Goal: Communication & Community: Answer question/provide support

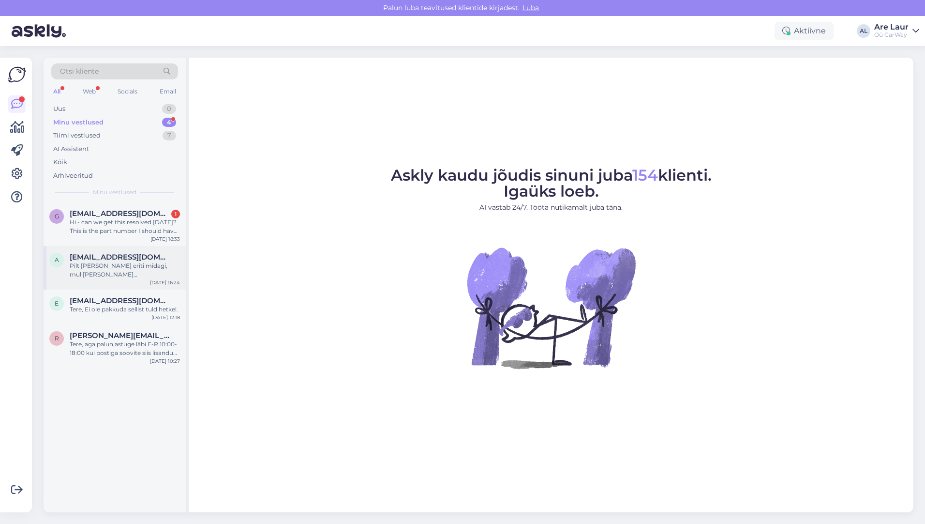
click at [134, 267] on div "Pilt [PERSON_NAME] eriti midagi, mul [PERSON_NAME] [DOMAIN_NAME], siis saaksin …" at bounding box center [125, 269] width 110 height 17
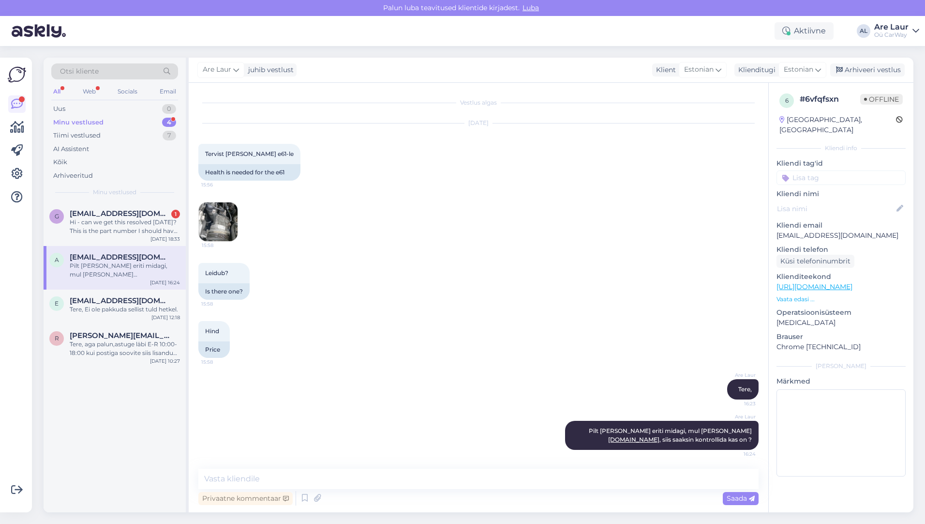
scroll to position [0, 0]
click at [128, 220] on div "Hi - can we get this resolved [DATE]? This is the part number I should have rec…" at bounding box center [125, 226] width 110 height 17
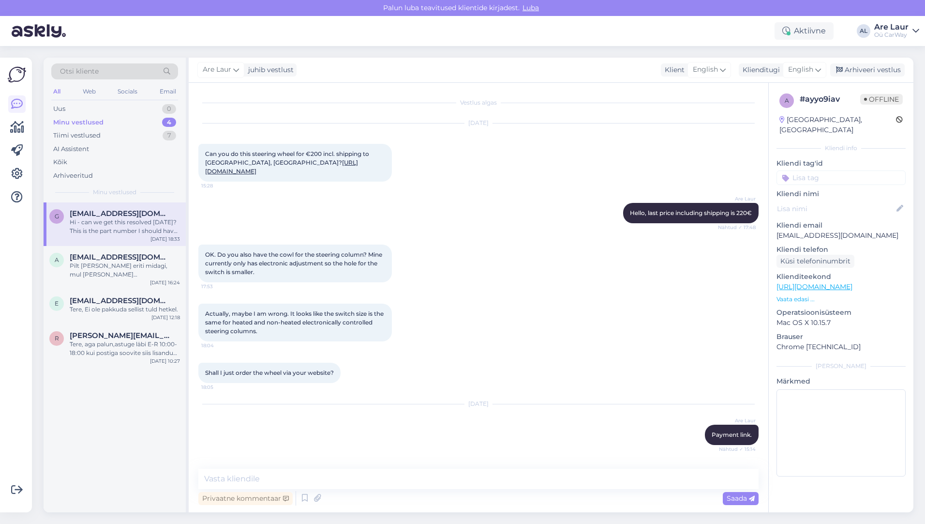
scroll to position [720, 0]
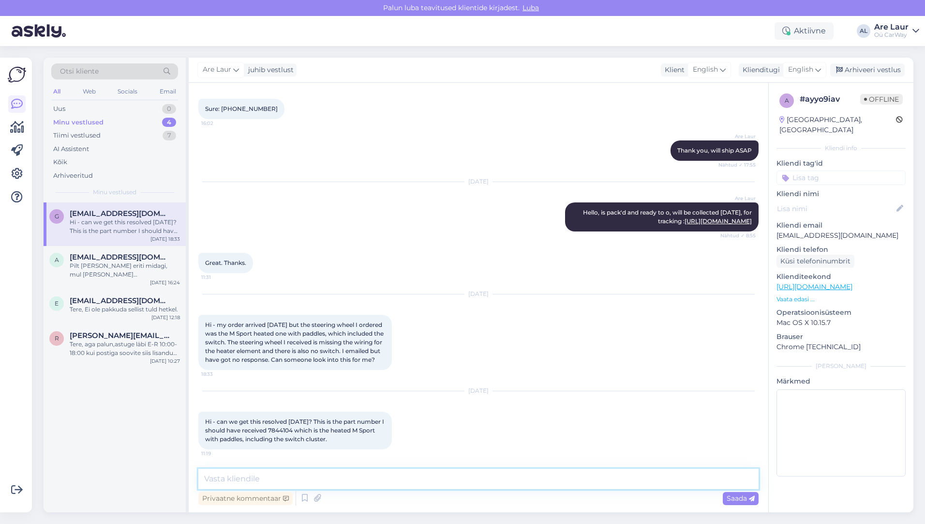
click at [288, 476] on textarea at bounding box center [478, 478] width 560 height 20
type textarea "Hello, Sorry for the delay, i got your email, i will give you an answer [DATE] …"
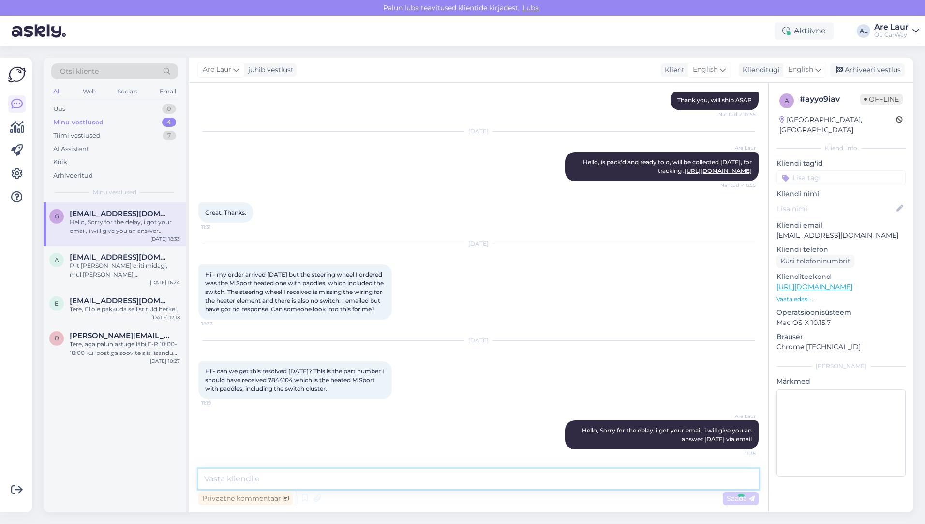
scroll to position [771, 0]
click at [72, 107] on div "Uus 0" at bounding box center [114, 109] width 127 height 14
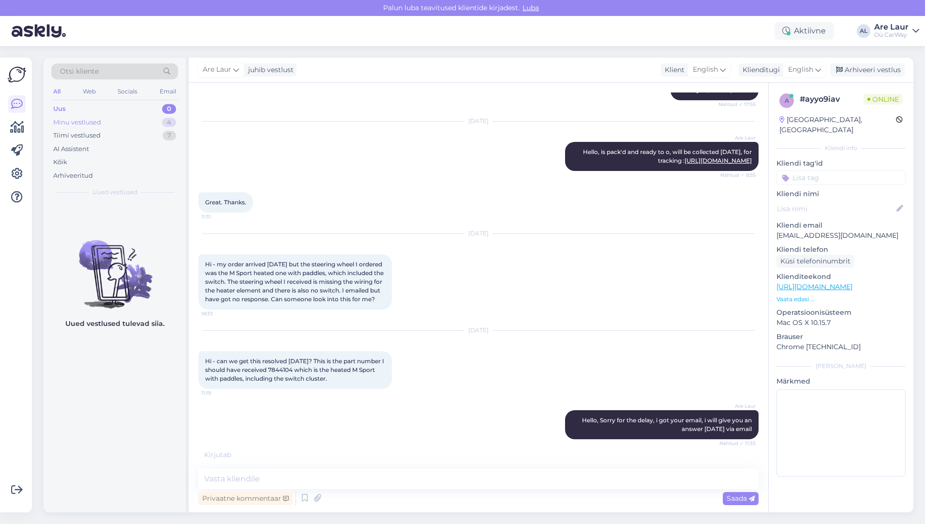
click at [79, 121] on div "Minu vestlused" at bounding box center [77, 123] width 48 height 10
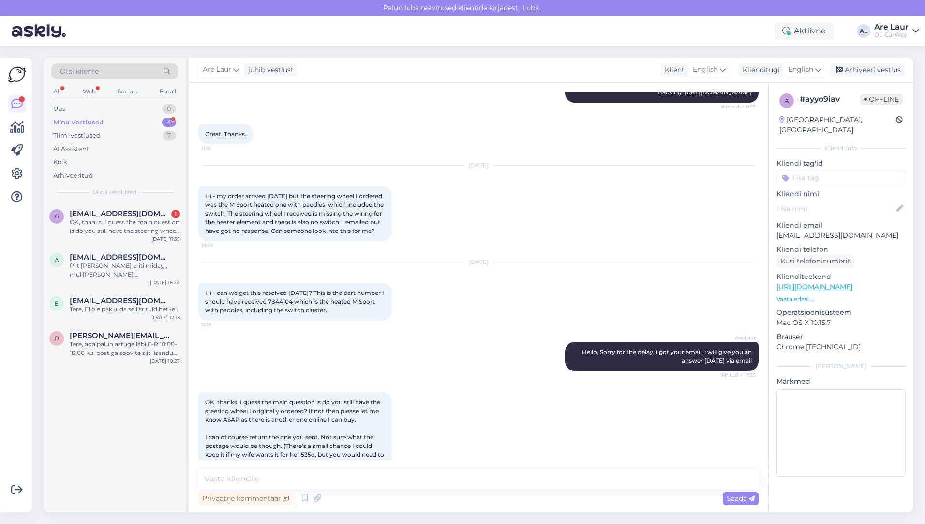
scroll to position [882, 0]
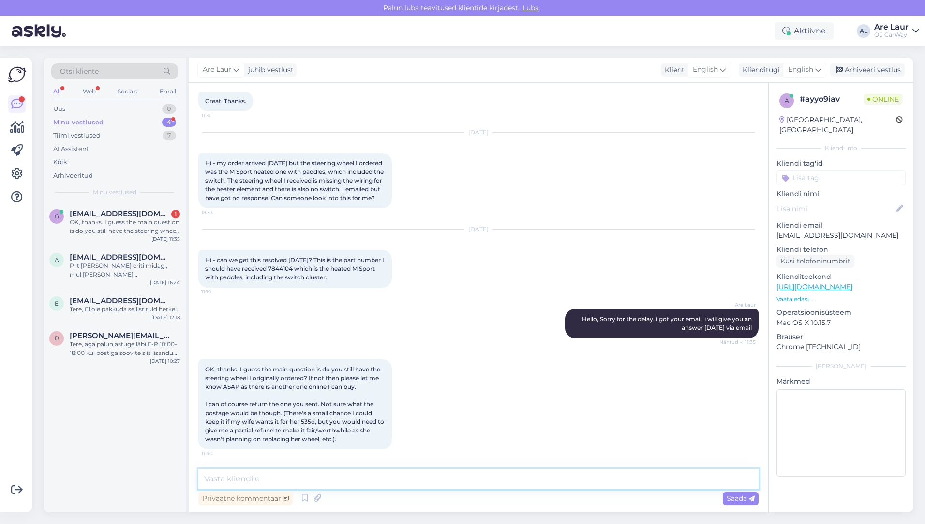
click at [320, 478] on textarea at bounding box center [478, 478] width 560 height 20
click at [132, 263] on div "Pilt [PERSON_NAME] eriti midagi, mul [PERSON_NAME] [DOMAIN_NAME], siis saaksin …" at bounding box center [125, 269] width 110 height 17
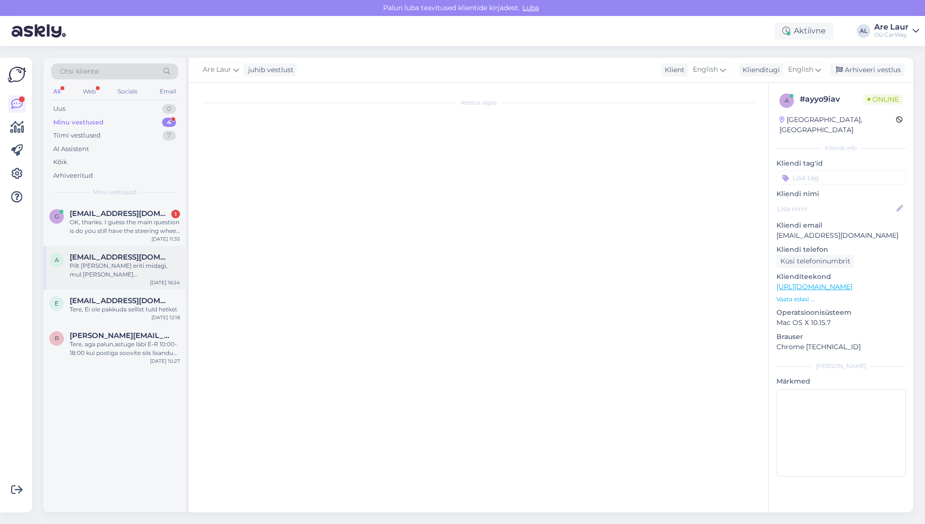
scroll to position [0, 0]
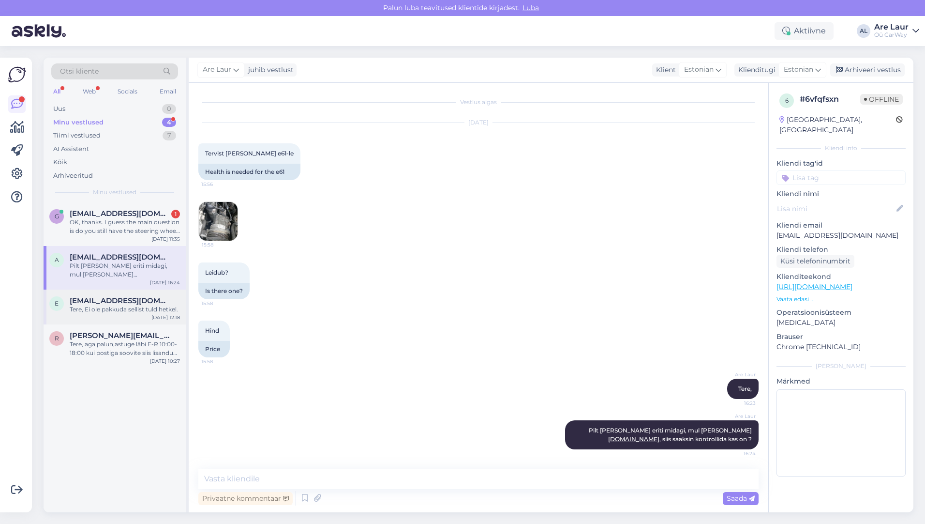
click at [133, 298] on span "[EMAIL_ADDRESS][DOMAIN_NAME]" at bounding box center [120, 300] width 101 height 9
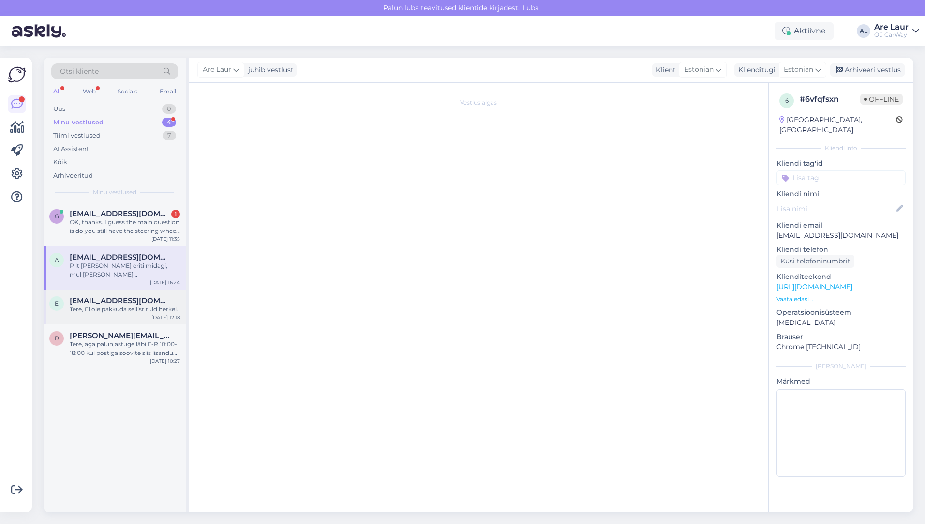
scroll to position [62, 0]
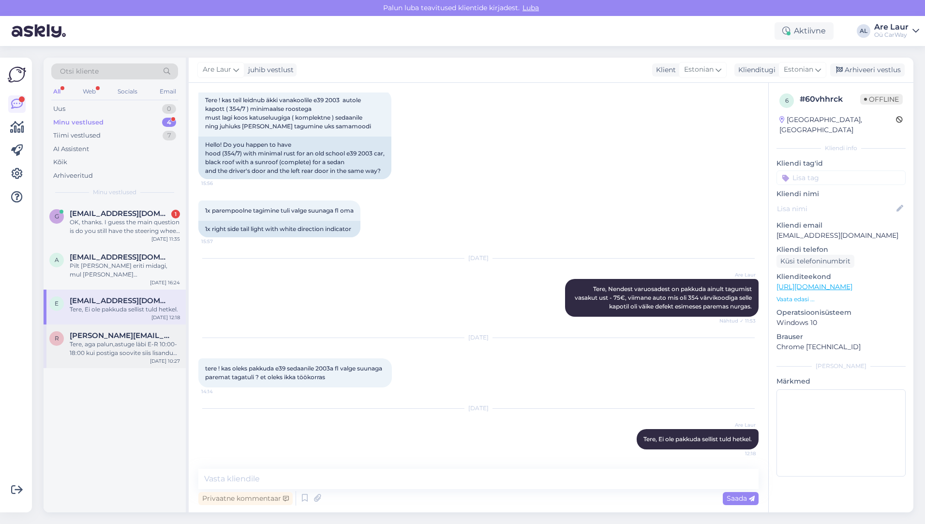
click at [135, 327] on div "r [PERSON_NAME][EMAIL_ADDRESS][DOMAIN_NAME] Tere, aga palun,astuge läbi E-R 10:…" at bounding box center [115, 346] width 142 height 44
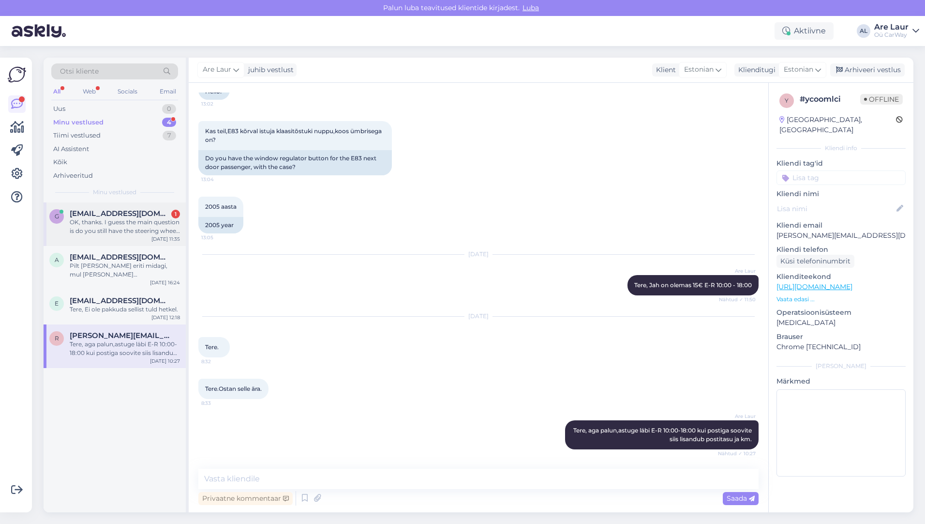
click at [128, 234] on div "OK, thanks. I guess the main question is do you still have the steering wheel I…" at bounding box center [125, 226] width 110 height 17
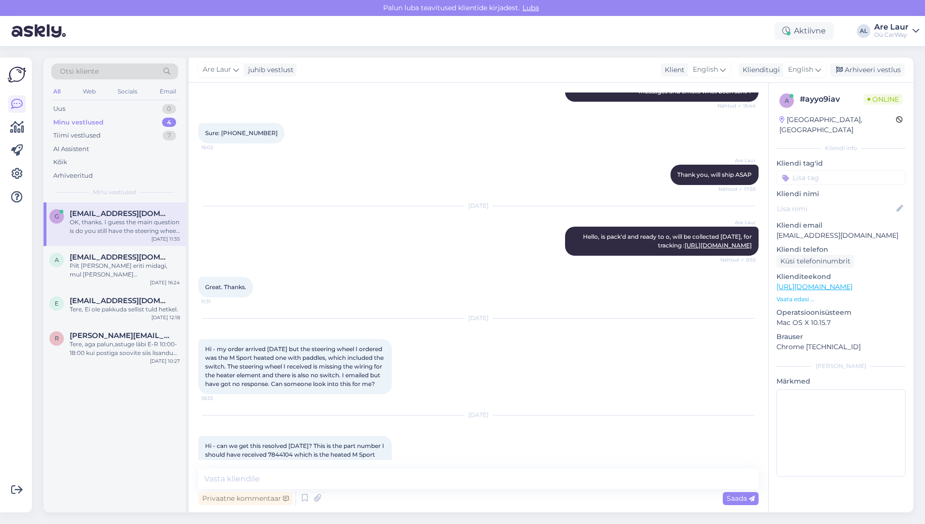
scroll to position [592, 0]
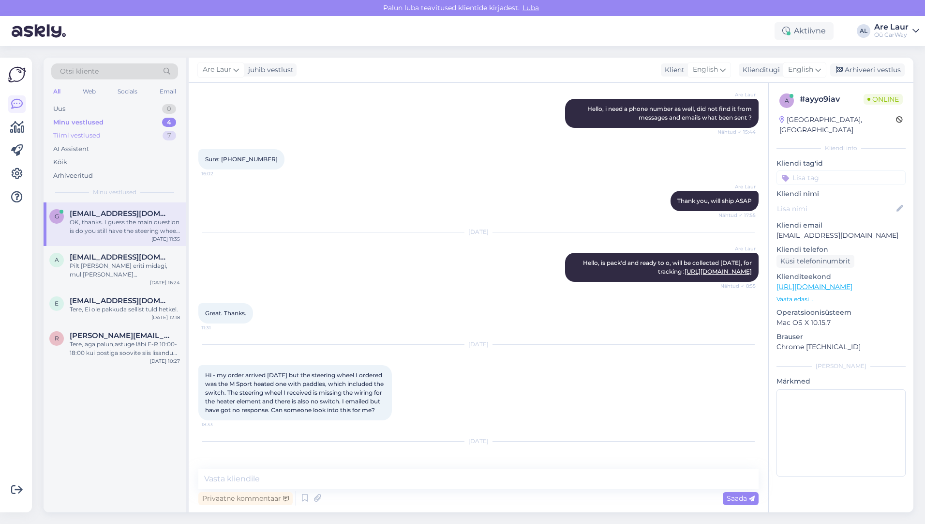
click at [92, 135] on div "Tiimi vestlused" at bounding box center [76, 136] width 47 height 10
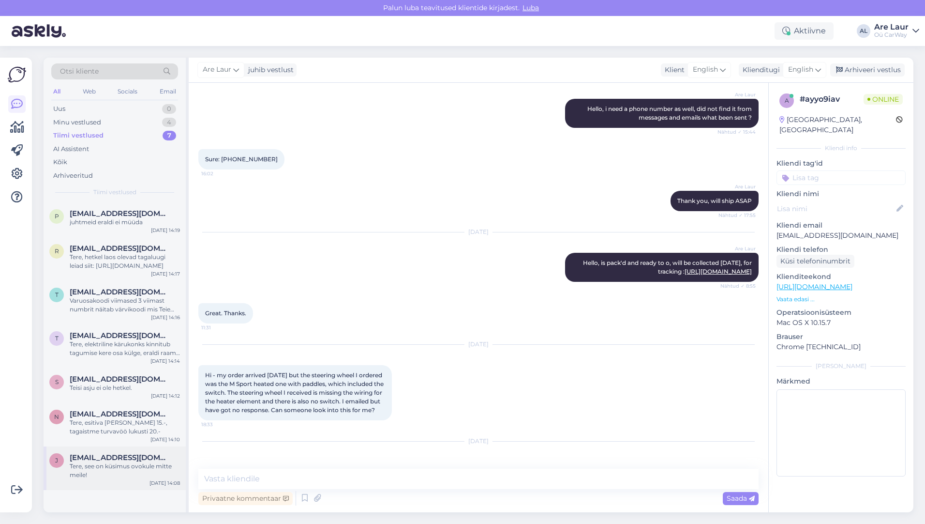
click at [113, 460] on span "[EMAIL_ADDRESS][DOMAIN_NAME]" at bounding box center [120, 457] width 101 height 9
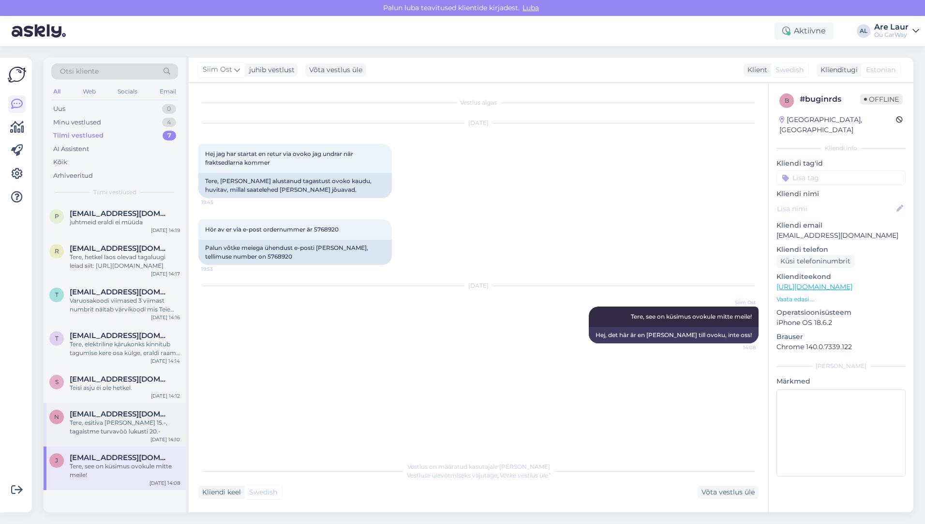
click at [114, 420] on div "Tere, esitiva [PERSON_NAME] 15.-, tagaistme turvavöö lukusti 20.-" at bounding box center [125, 426] width 110 height 17
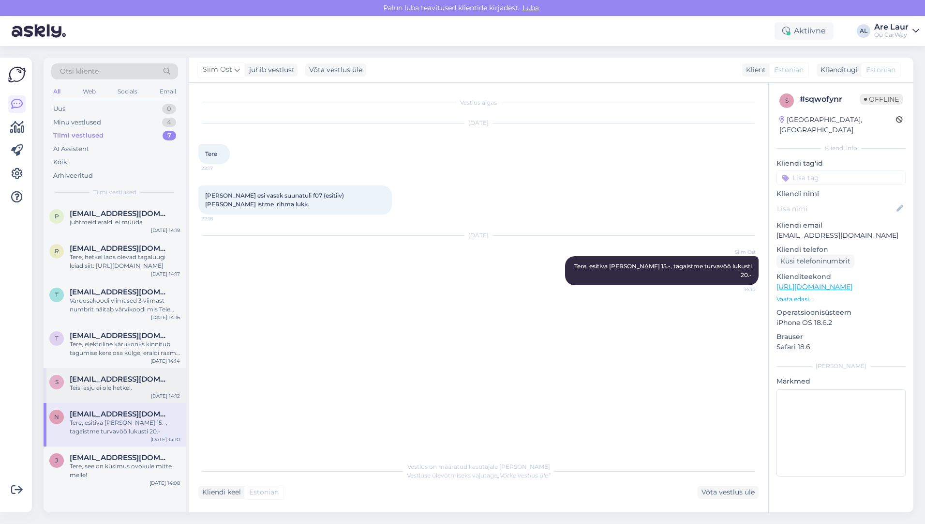
click at [114, 382] on span "[EMAIL_ADDRESS][DOMAIN_NAME]" at bounding box center [120, 379] width 101 height 9
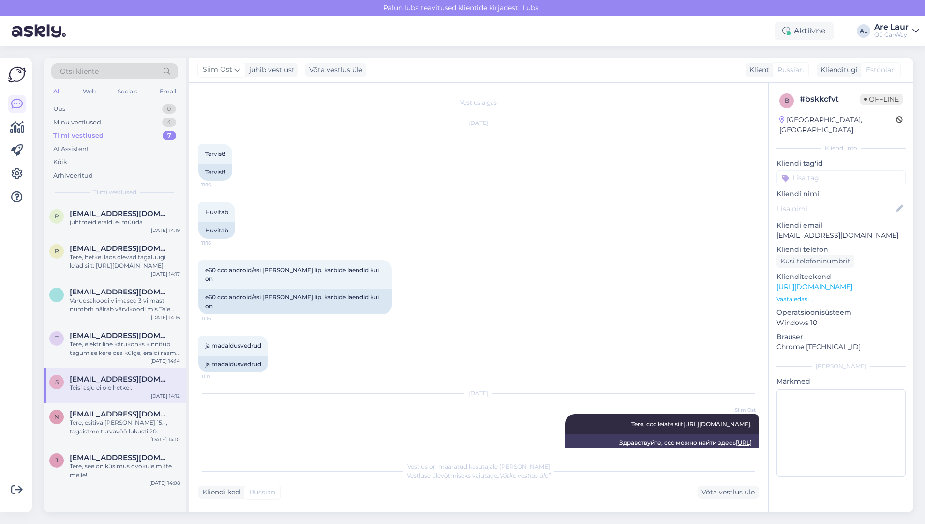
scroll to position [156, 0]
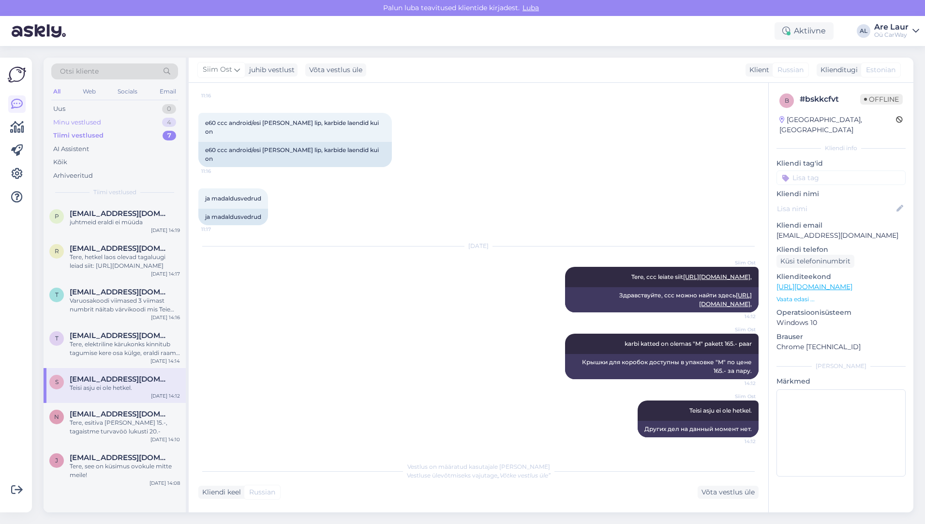
click at [92, 120] on div "Minu vestlused" at bounding box center [77, 123] width 48 height 10
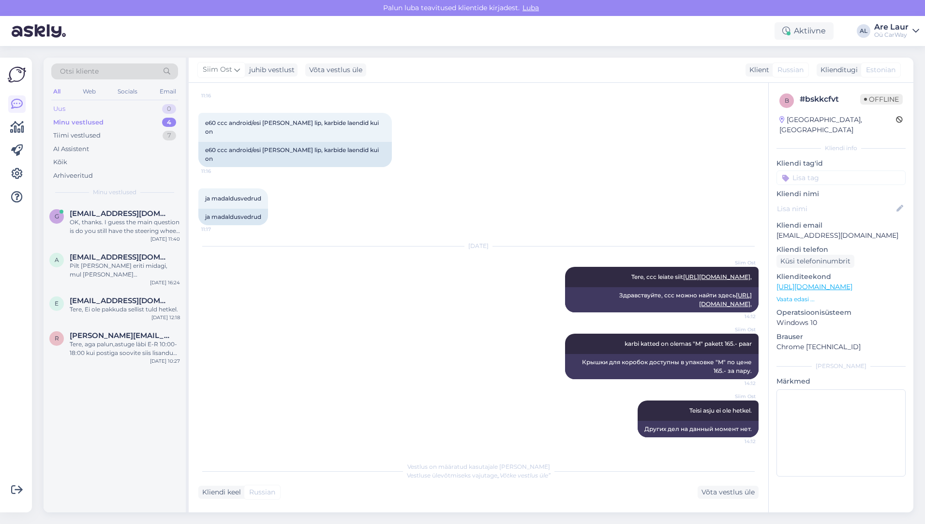
click at [95, 111] on div "Uus 0" at bounding box center [114, 109] width 127 height 14
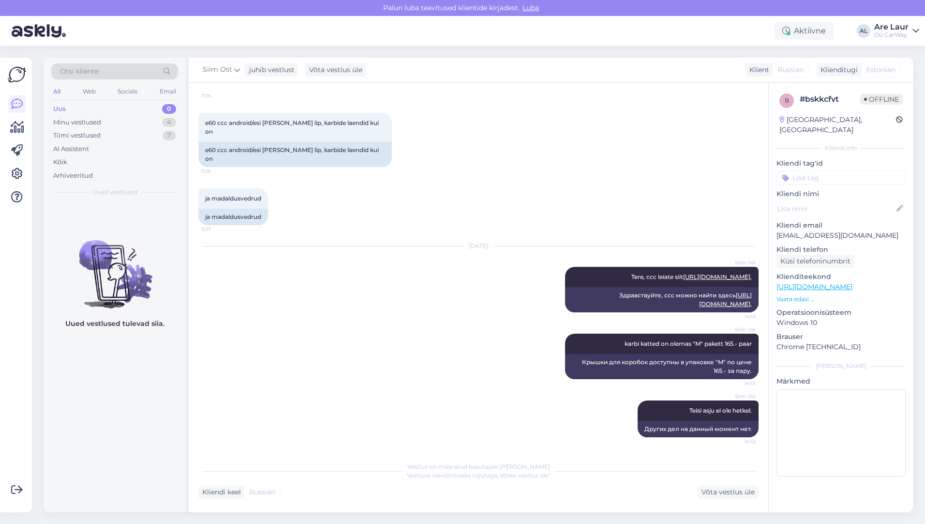
drag, startPoint x: 478, startPoint y: 166, endPoint x: 477, endPoint y: 172, distance: 6.3
click at [478, 178] on div "ja madaldusvedrud 11:17 ja [PERSON_NAME]" at bounding box center [478, 207] width 560 height 58
click at [75, 119] on div "Minu vestlused" at bounding box center [77, 123] width 48 height 10
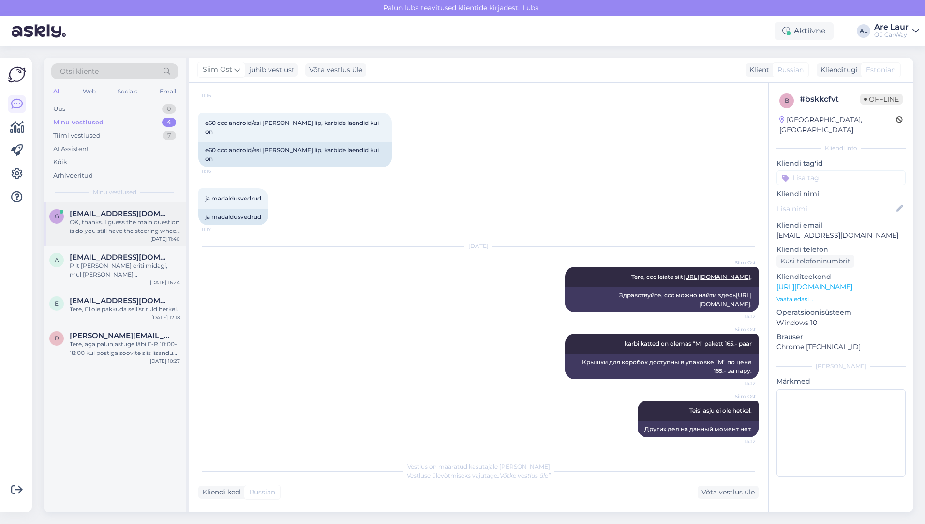
click at [119, 223] on div "OK, thanks. I guess the main question is do you still have the steering wheel I…" at bounding box center [125, 226] width 110 height 17
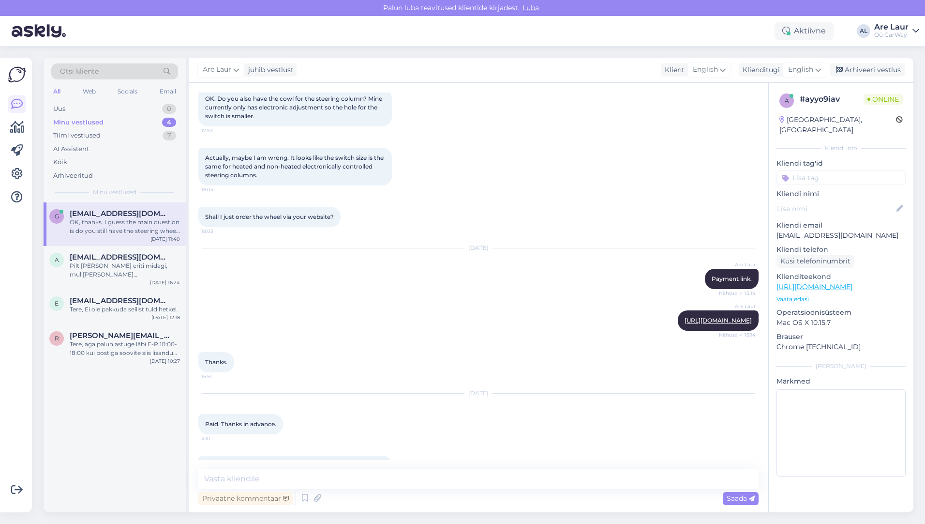
scroll to position [882, 0]
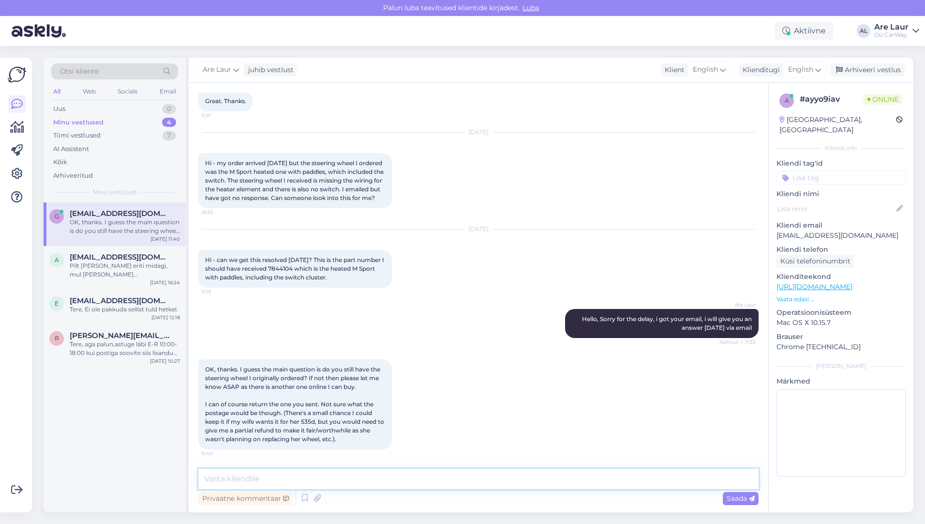
click at [314, 472] on textarea at bounding box center [478, 478] width 560 height 20
paste textarea "I replaced the person packing international orders and didn't notice that a hea…"
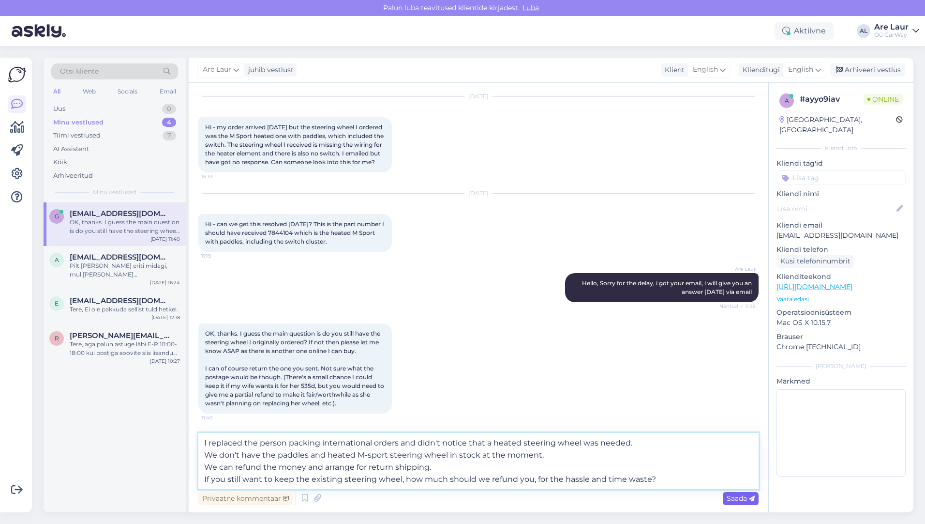
type textarea "I replaced the person packing international orders and didn't notice that a hea…"
click at [735, 496] on span "Saada" at bounding box center [741, 498] width 28 height 9
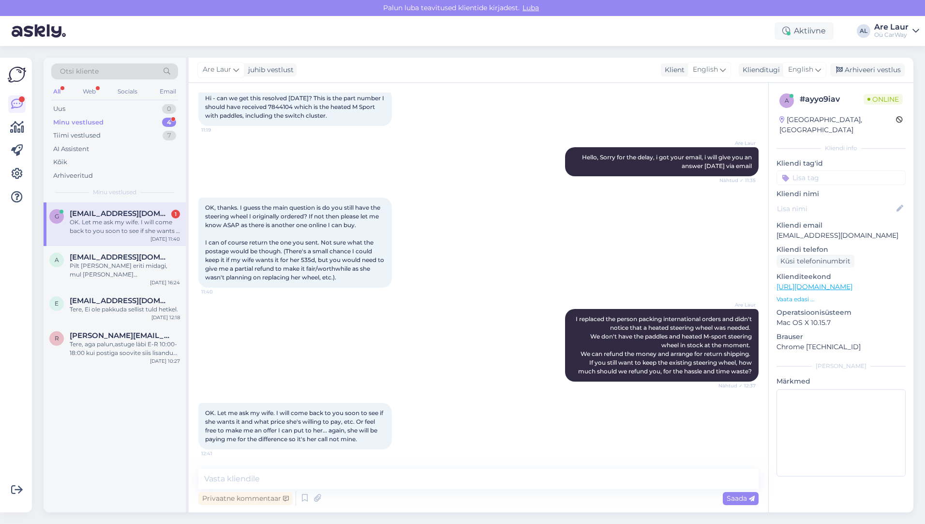
scroll to position [1044, 0]
click at [272, 475] on textarea at bounding box center [478, 478] width 560 height 20
